Goal: Communication & Community: Answer question/provide support

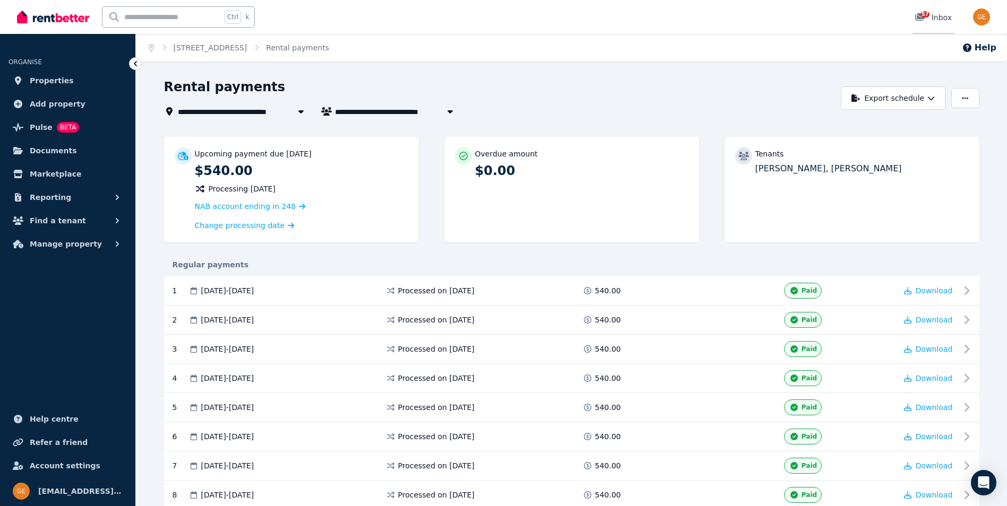
click at [918, 15] on icon at bounding box center [920, 17] width 11 height 8
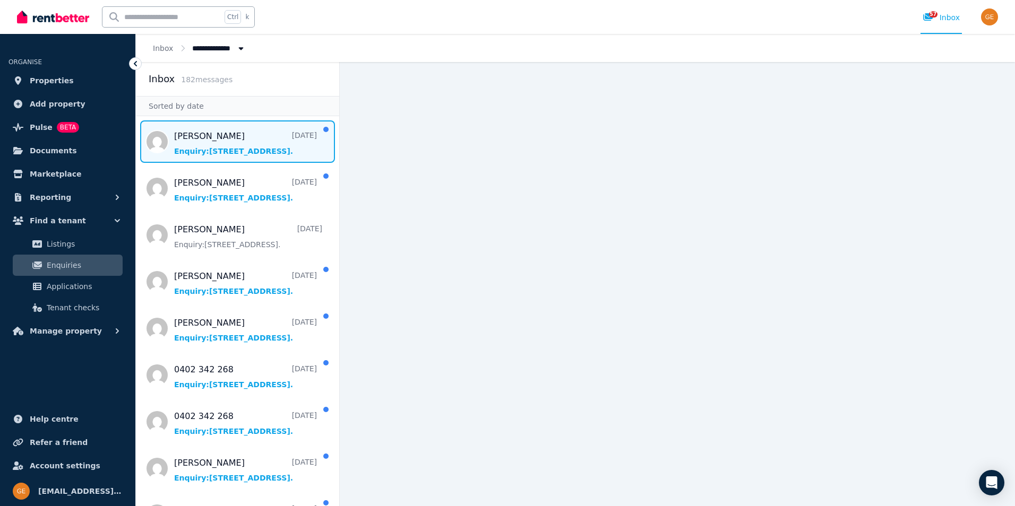
click at [217, 143] on span "Message list" at bounding box center [237, 142] width 203 height 42
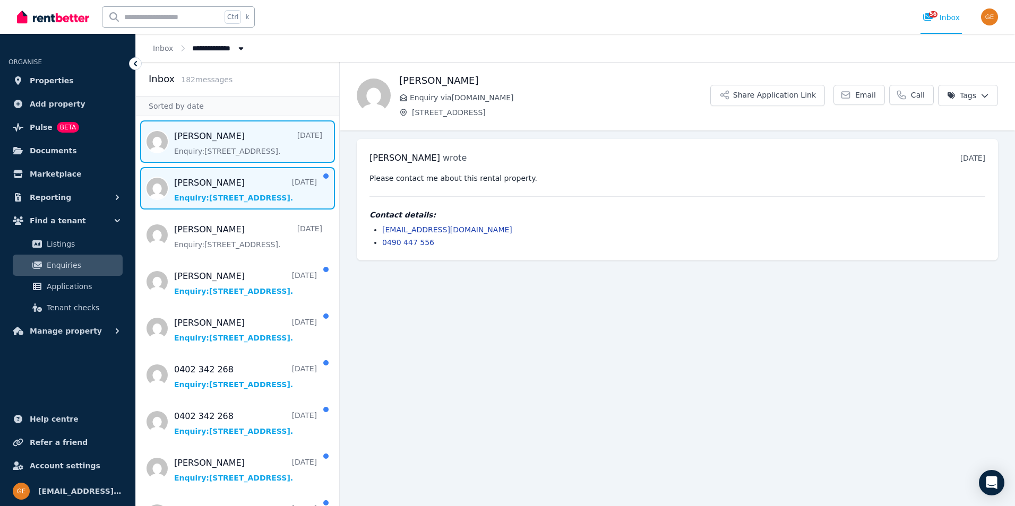
click at [234, 184] on span "Message list" at bounding box center [237, 188] width 203 height 42
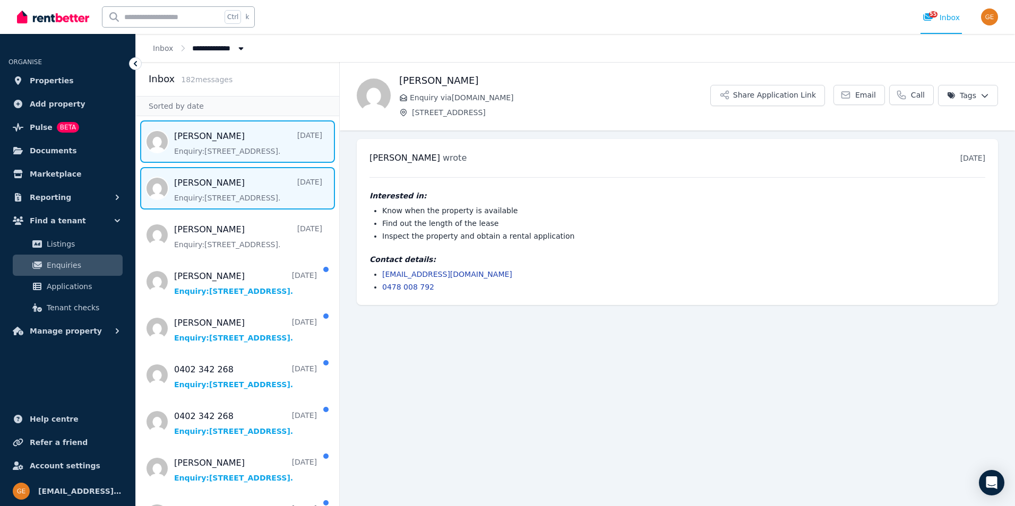
click at [230, 155] on span "Message list" at bounding box center [237, 142] width 203 height 42
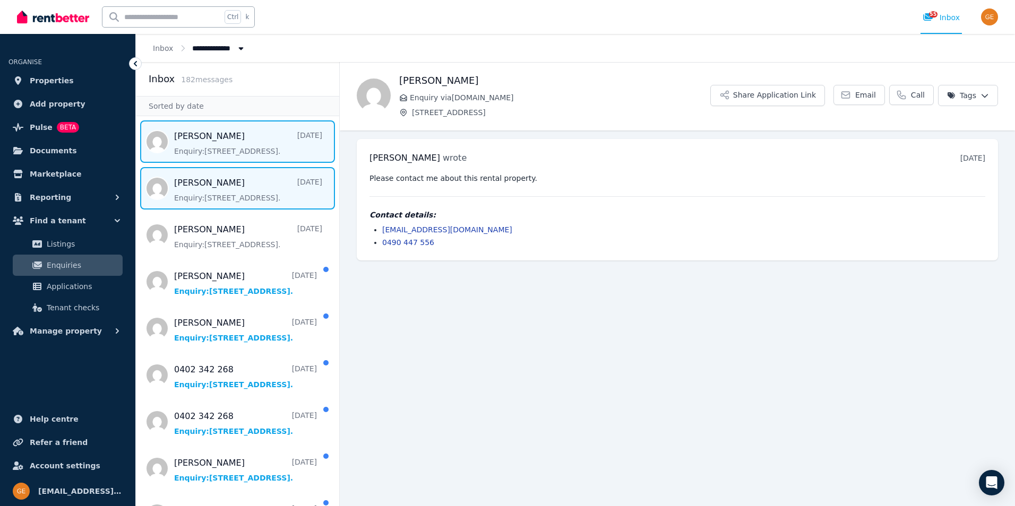
click at [227, 182] on span "Message list" at bounding box center [237, 188] width 203 height 42
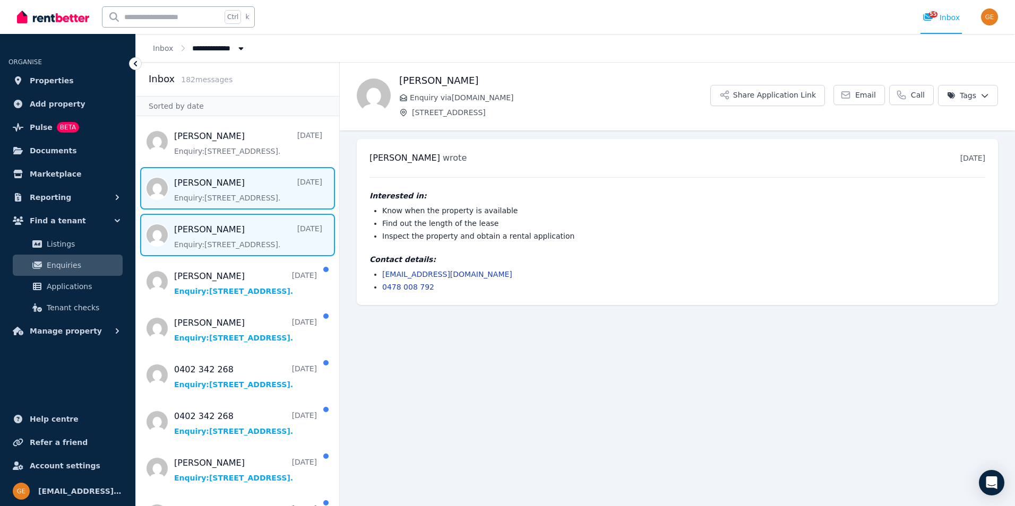
click at [229, 244] on span "Message list" at bounding box center [237, 235] width 203 height 42
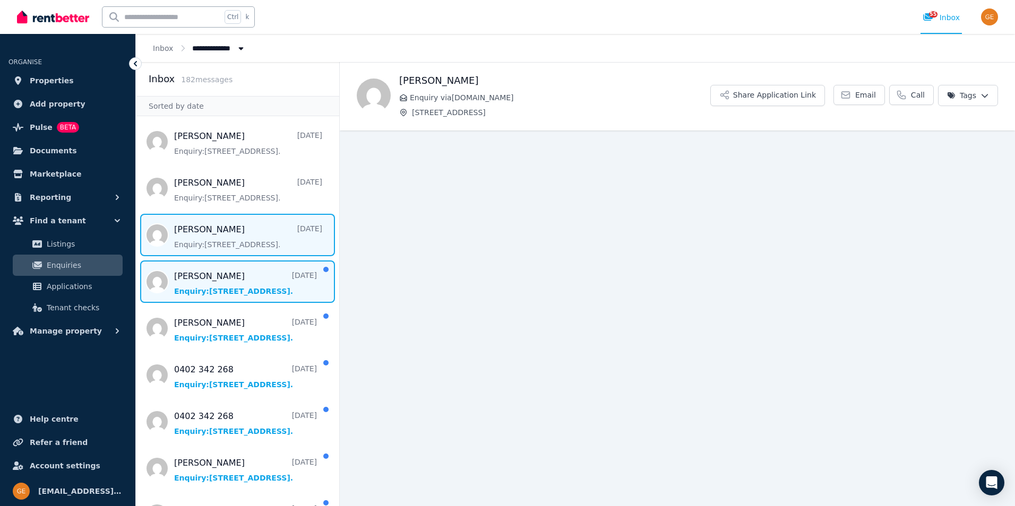
click at [222, 285] on span "Message list" at bounding box center [237, 282] width 203 height 42
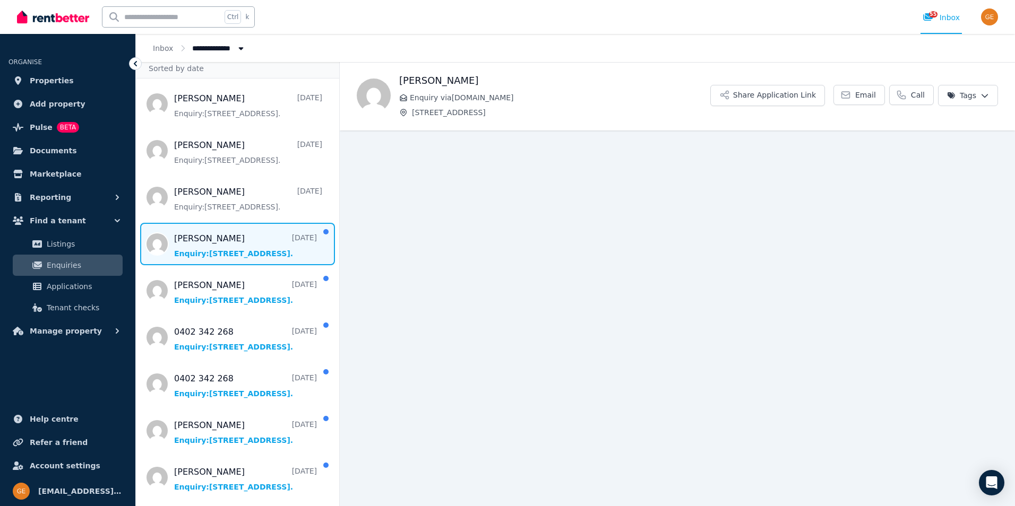
scroll to position [53, 0]
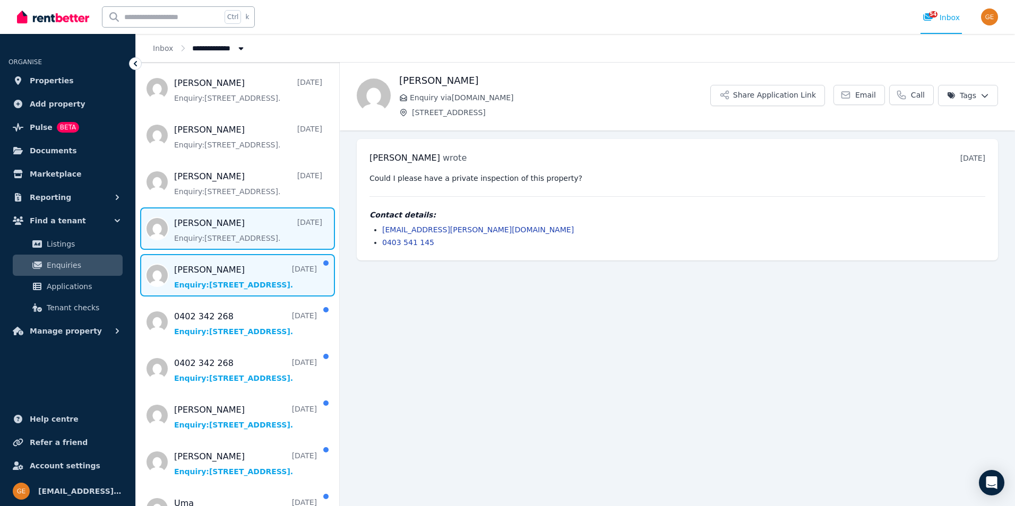
click at [221, 279] on span "Message list" at bounding box center [237, 275] width 203 height 42
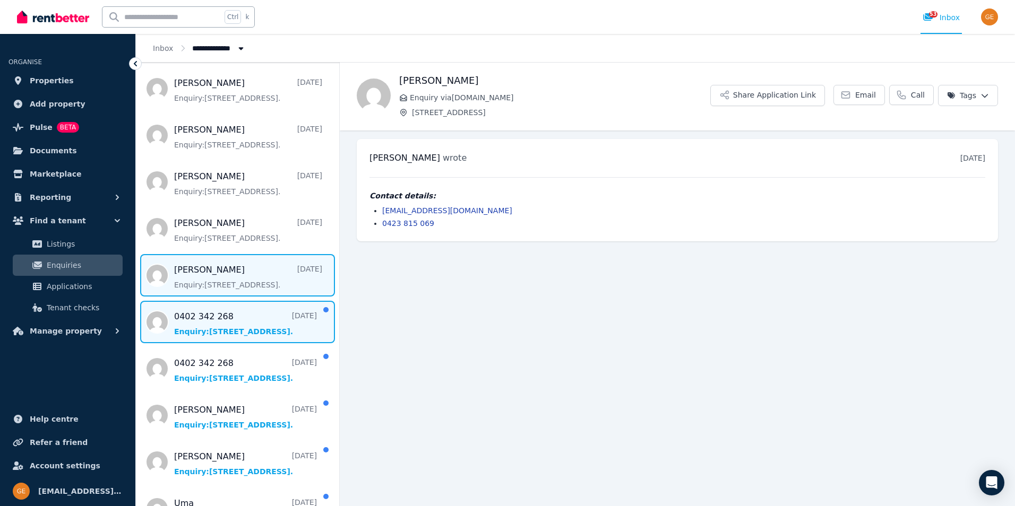
click at [227, 319] on span "Message list" at bounding box center [237, 322] width 203 height 42
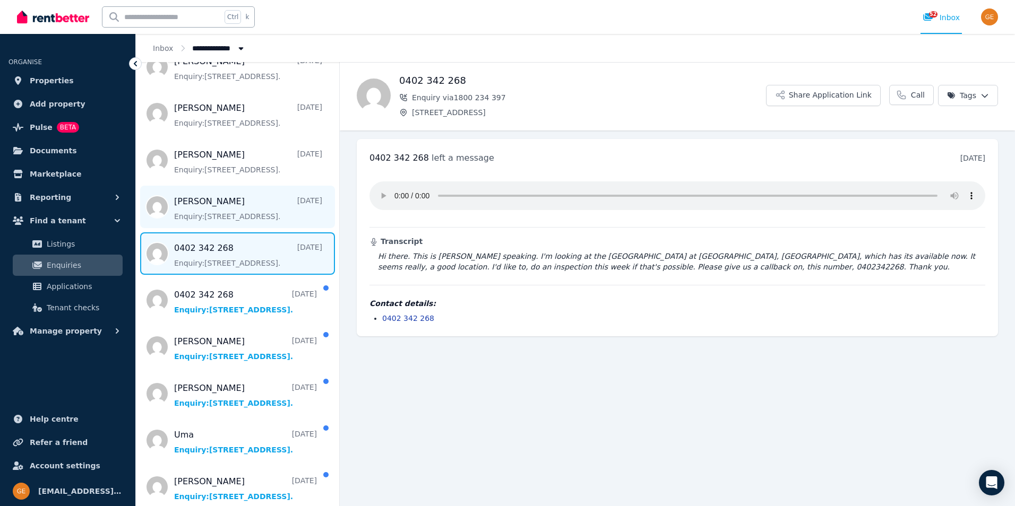
scroll to position [212, 0]
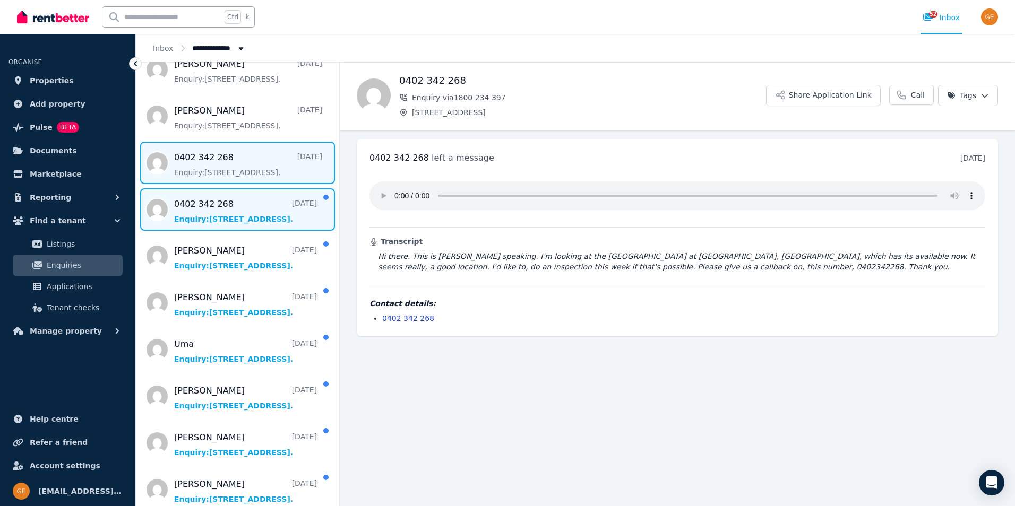
click at [212, 217] on span "Message list" at bounding box center [237, 209] width 203 height 42
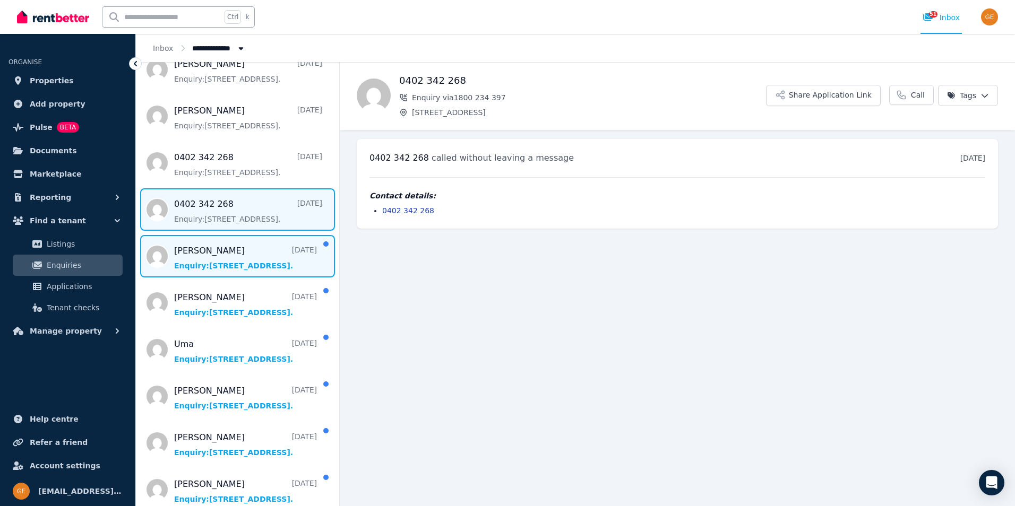
click at [227, 252] on span "Message list" at bounding box center [237, 256] width 203 height 42
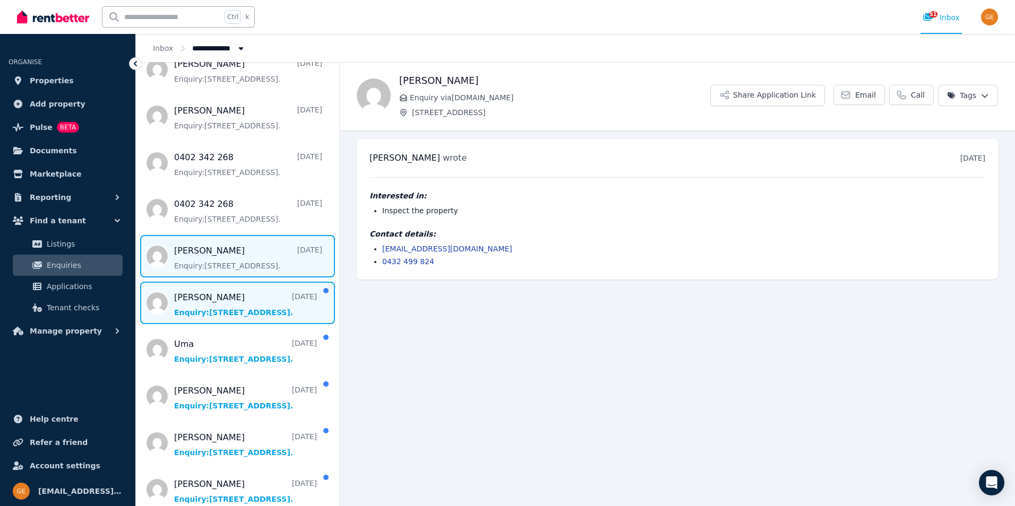
click at [219, 298] on span "Message list" at bounding box center [237, 303] width 203 height 42
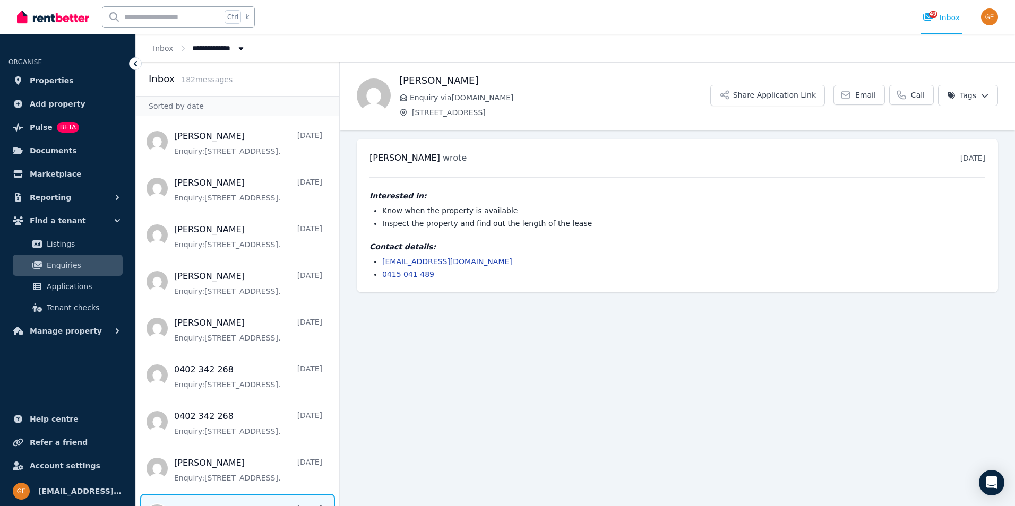
click at [528, 370] on main "Back [PERSON_NAME] Enquiry via [DOMAIN_NAME] [STREET_ADDRESS] Application Link …" at bounding box center [677, 284] width 675 height 444
